Goal: Information Seeking & Learning: Learn about a topic

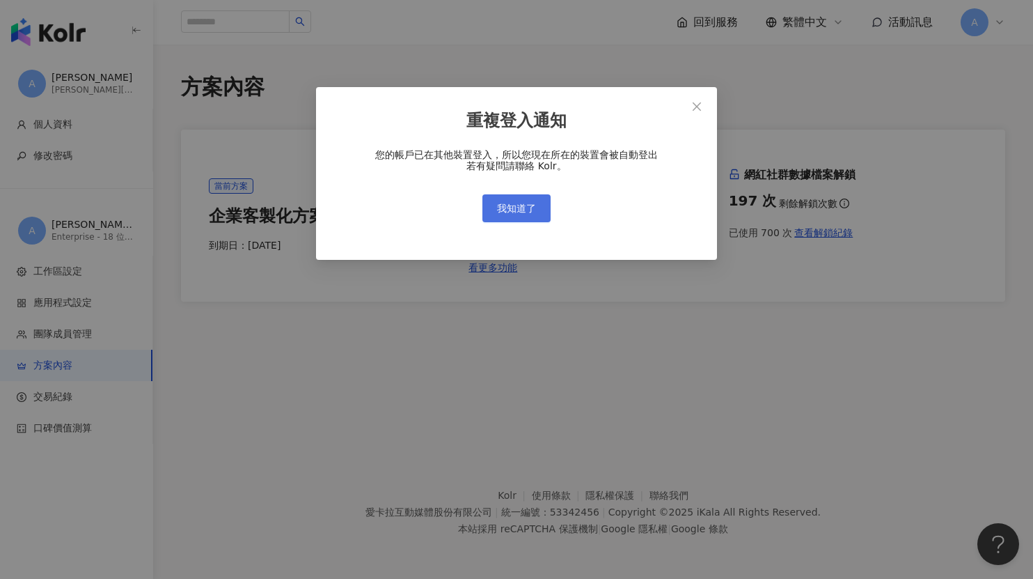
click at [542, 202] on button "我知道了" at bounding box center [516, 208] width 68 height 28
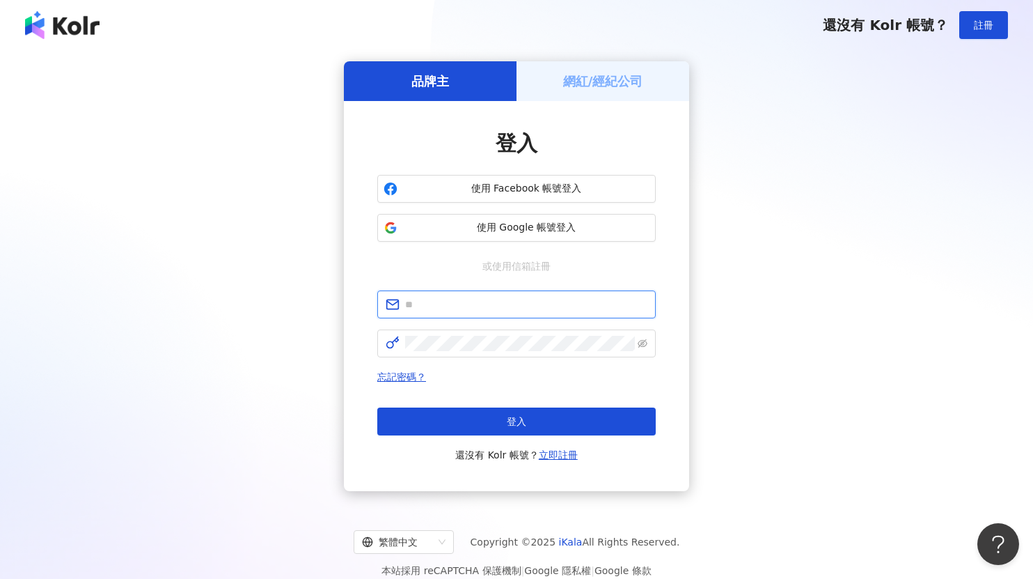
click at [535, 305] on input "text" at bounding box center [526, 304] width 242 height 15
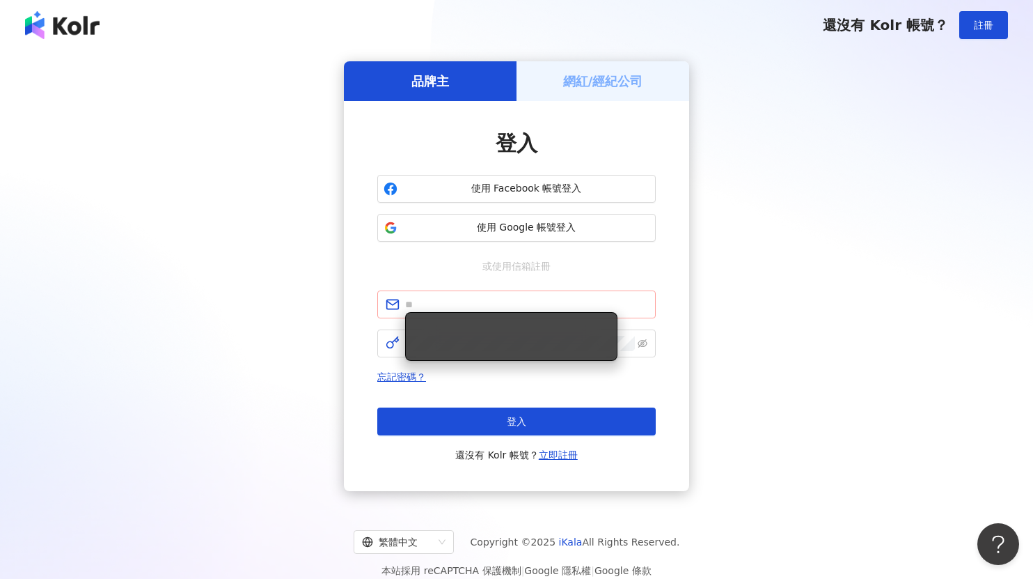
click at [652, 298] on span at bounding box center [516, 304] width 278 height 28
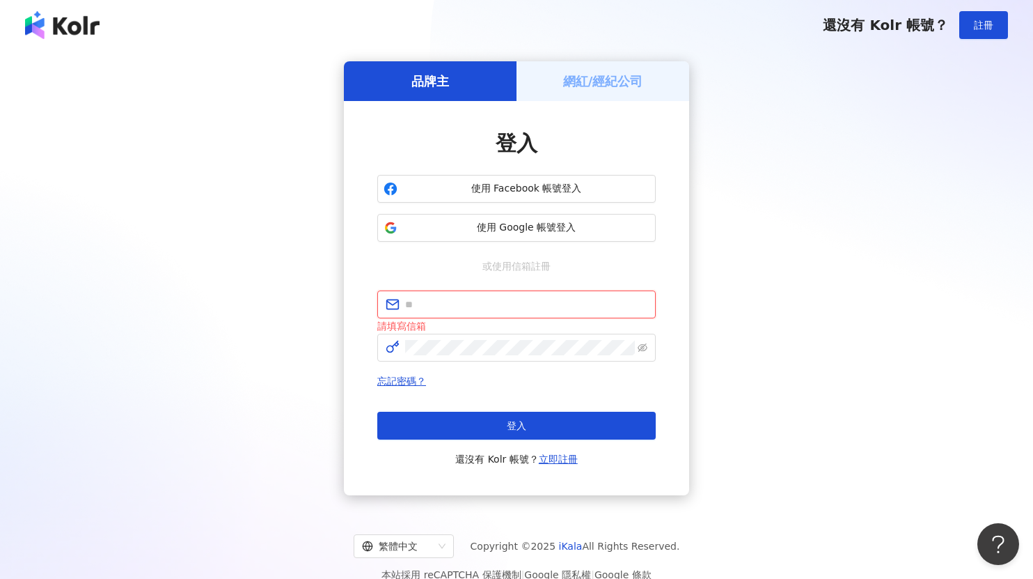
click at [588, 304] on input "text" at bounding box center [526, 304] width 242 height 15
type input "**********"
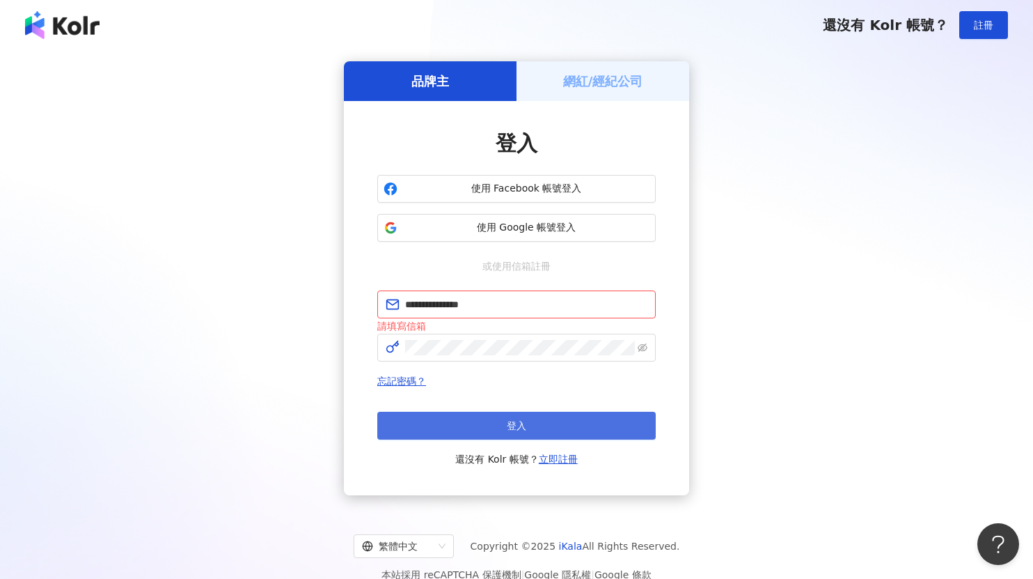
click at [535, 412] on button "登入" at bounding box center [516, 425] width 278 height 28
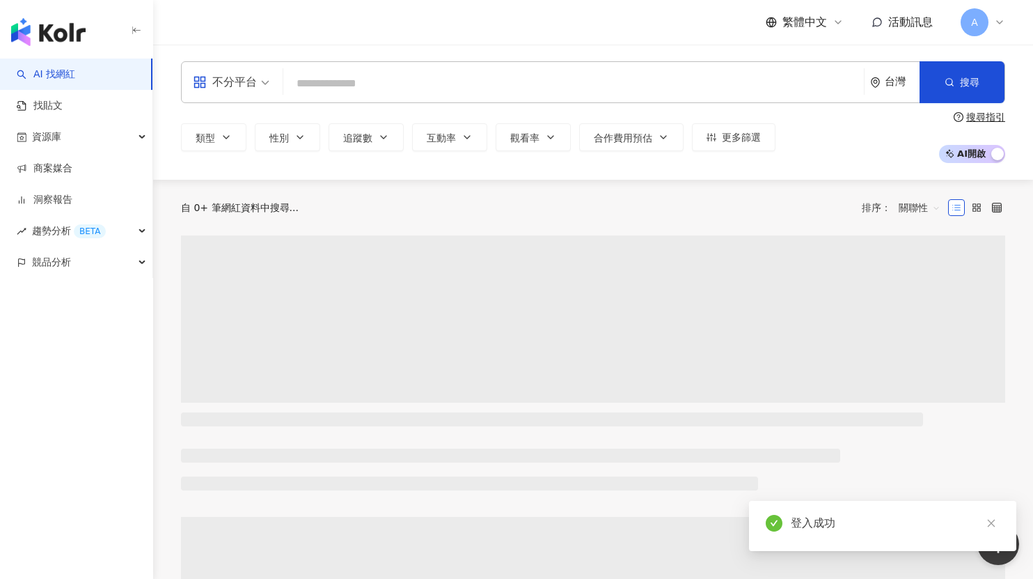
click at [477, 82] on input "search" at bounding box center [573, 83] width 569 height 26
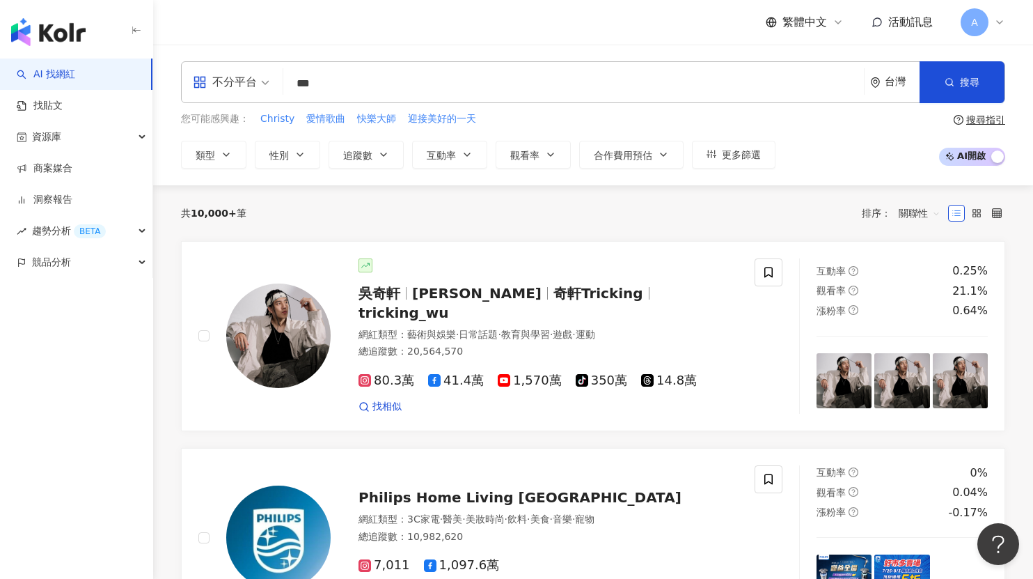
type input "***"
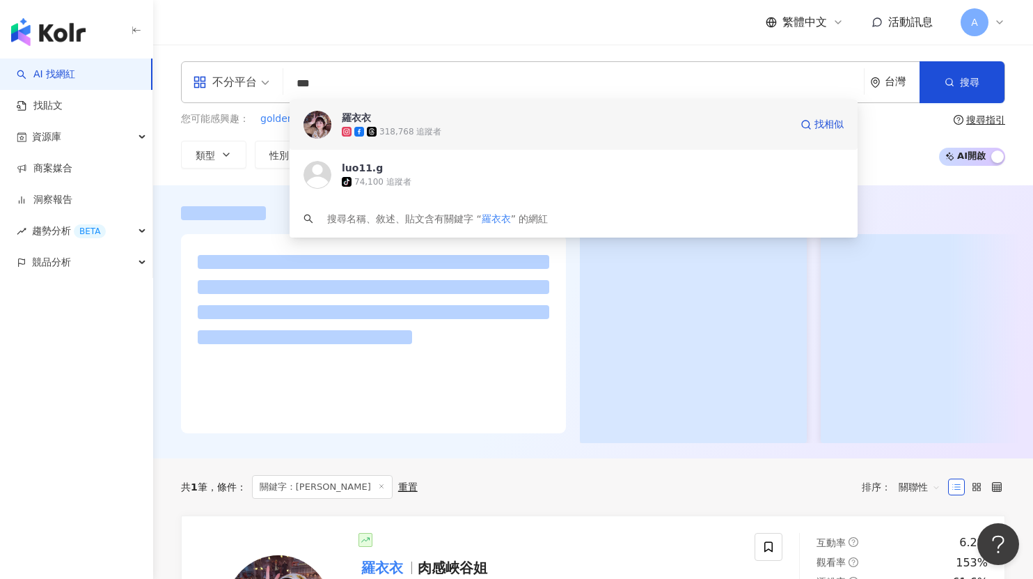
click at [442, 122] on span "羅衣衣" at bounding box center [566, 118] width 448 height 14
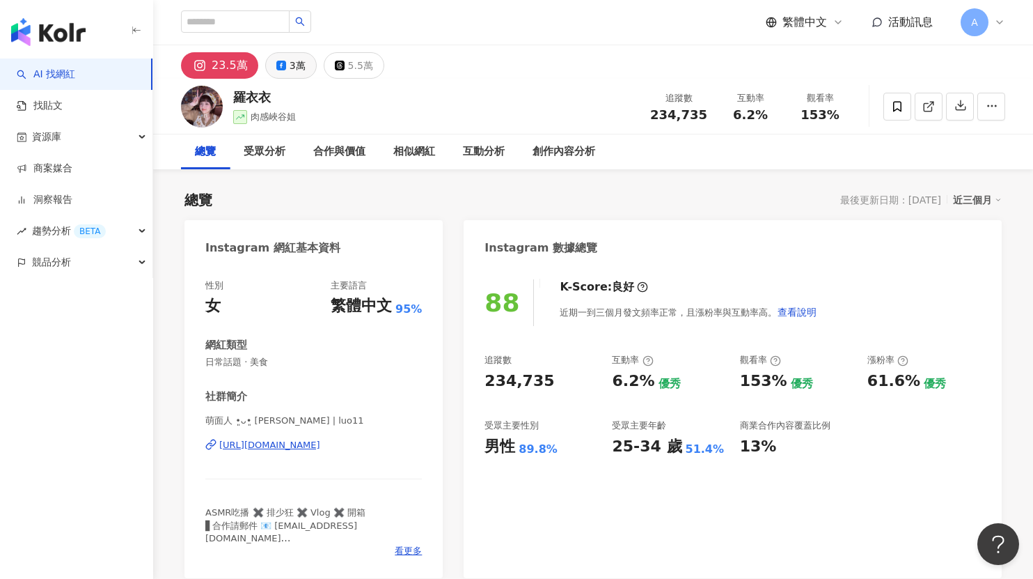
click at [290, 65] on div "3萬" at bounding box center [298, 65] width 16 height 19
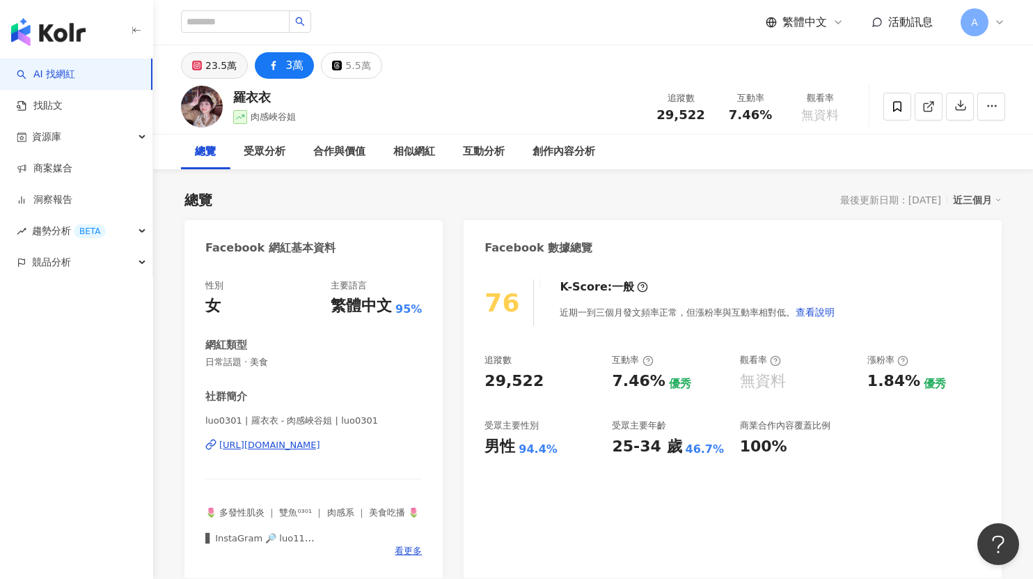
click at [219, 70] on div "23.5萬" at bounding box center [220, 65] width 31 height 19
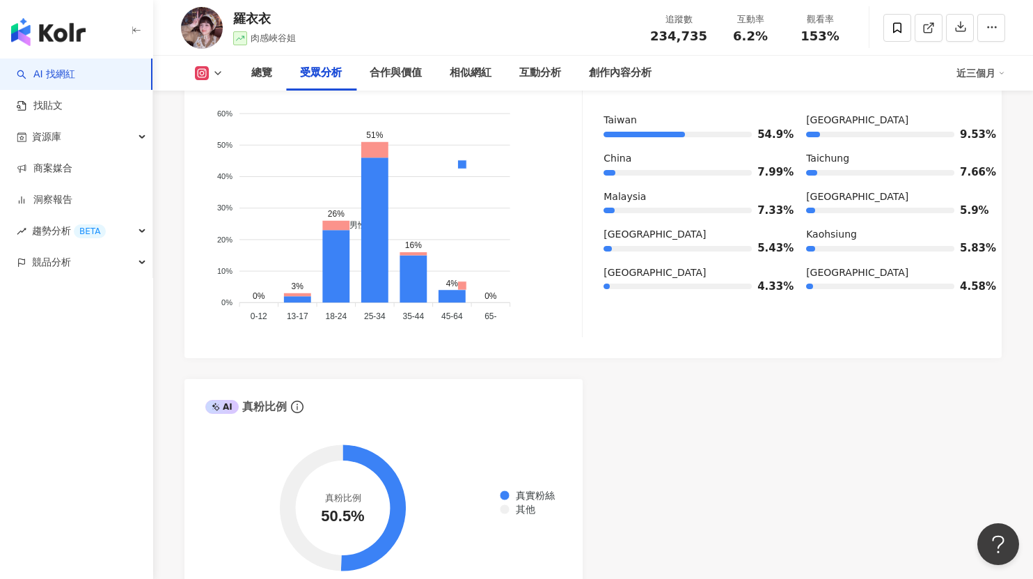
scroll to position [1364, 0]
